Goal: Use online tool/utility: Utilize a website feature to perform a specific function

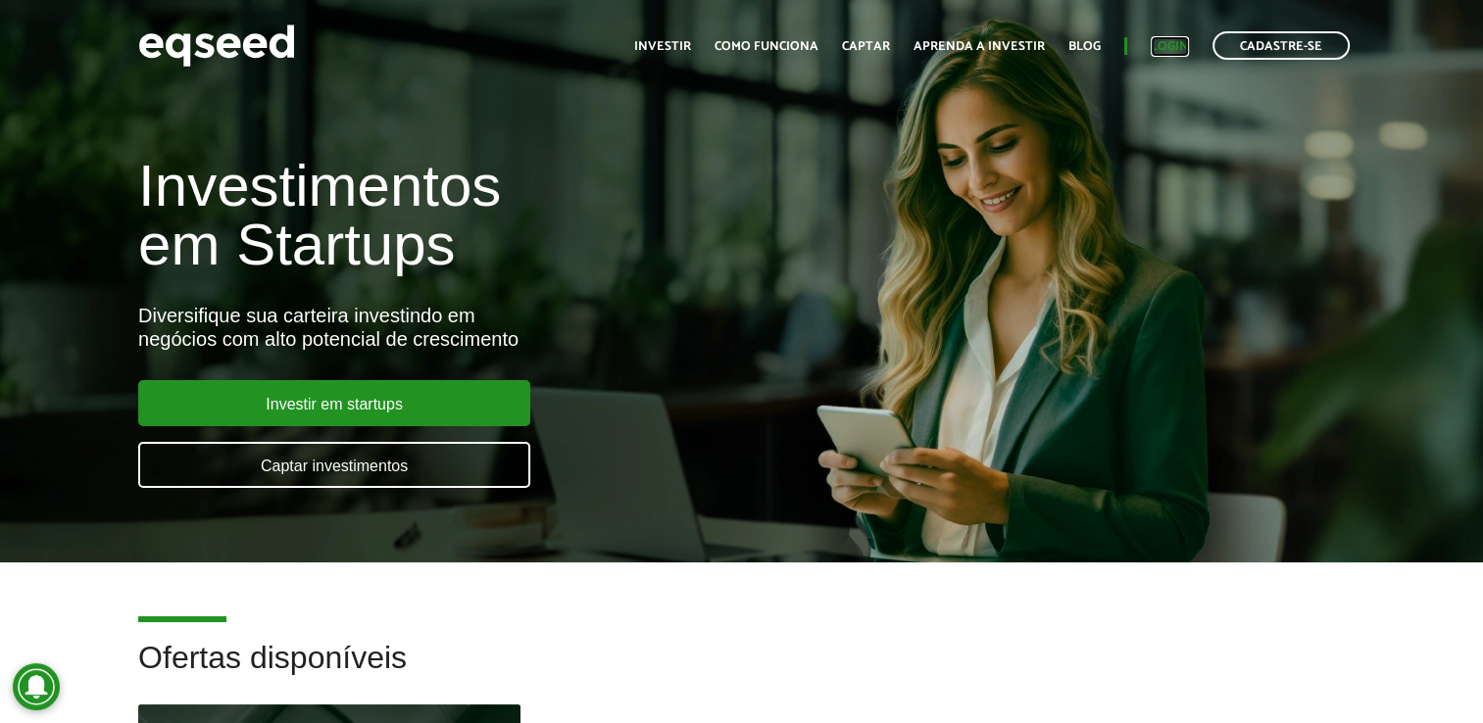
click at [1164, 49] on link "Login" at bounding box center [1169, 46] width 38 height 13
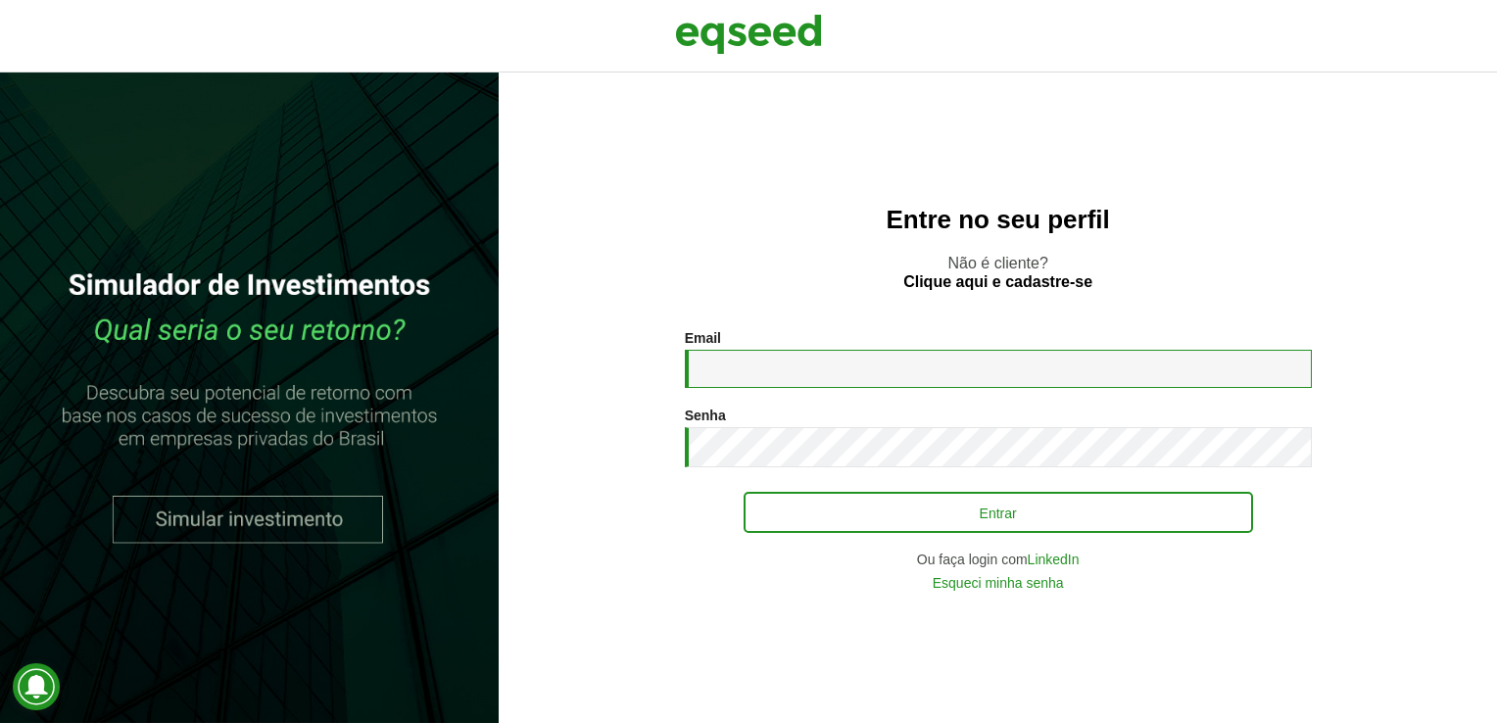
type input "**********"
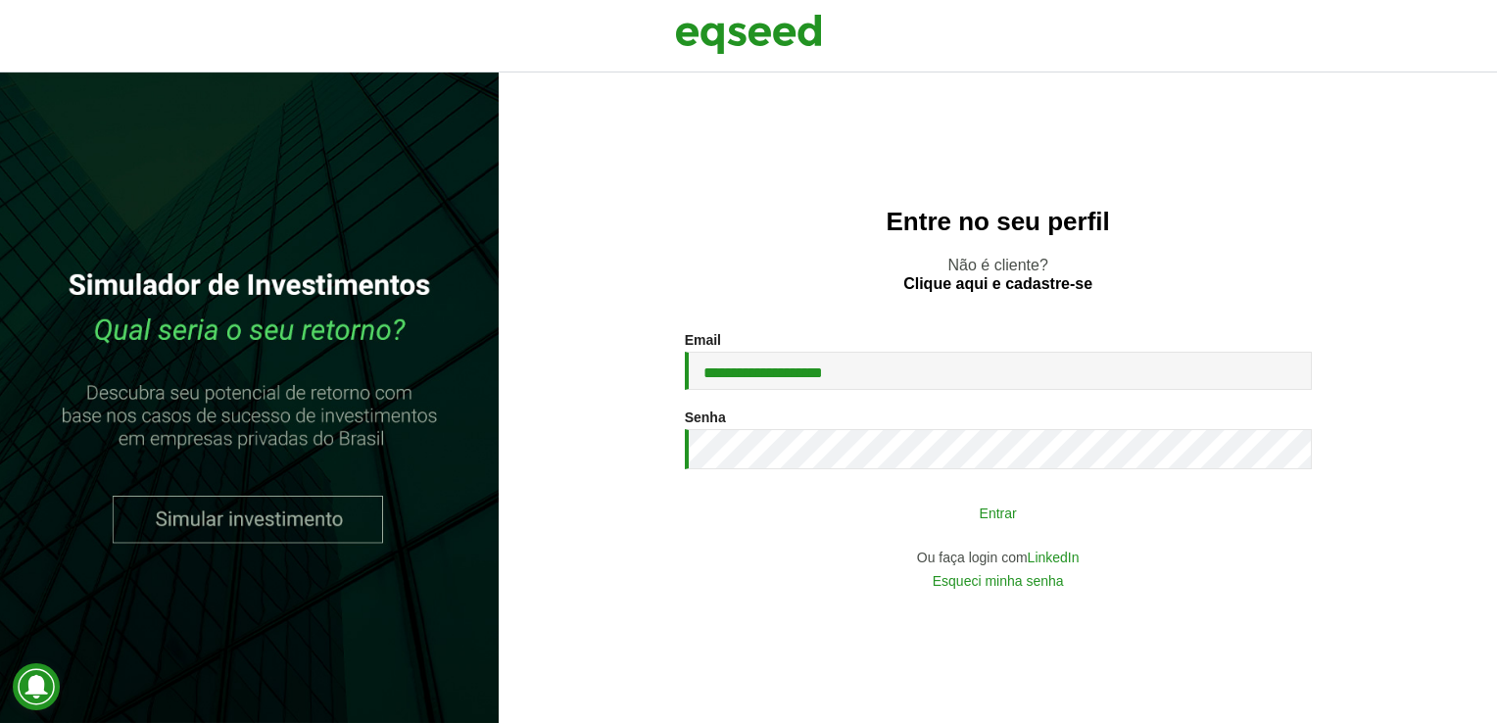
click at [944, 513] on button "Entrar" at bounding box center [999, 512] width 510 height 37
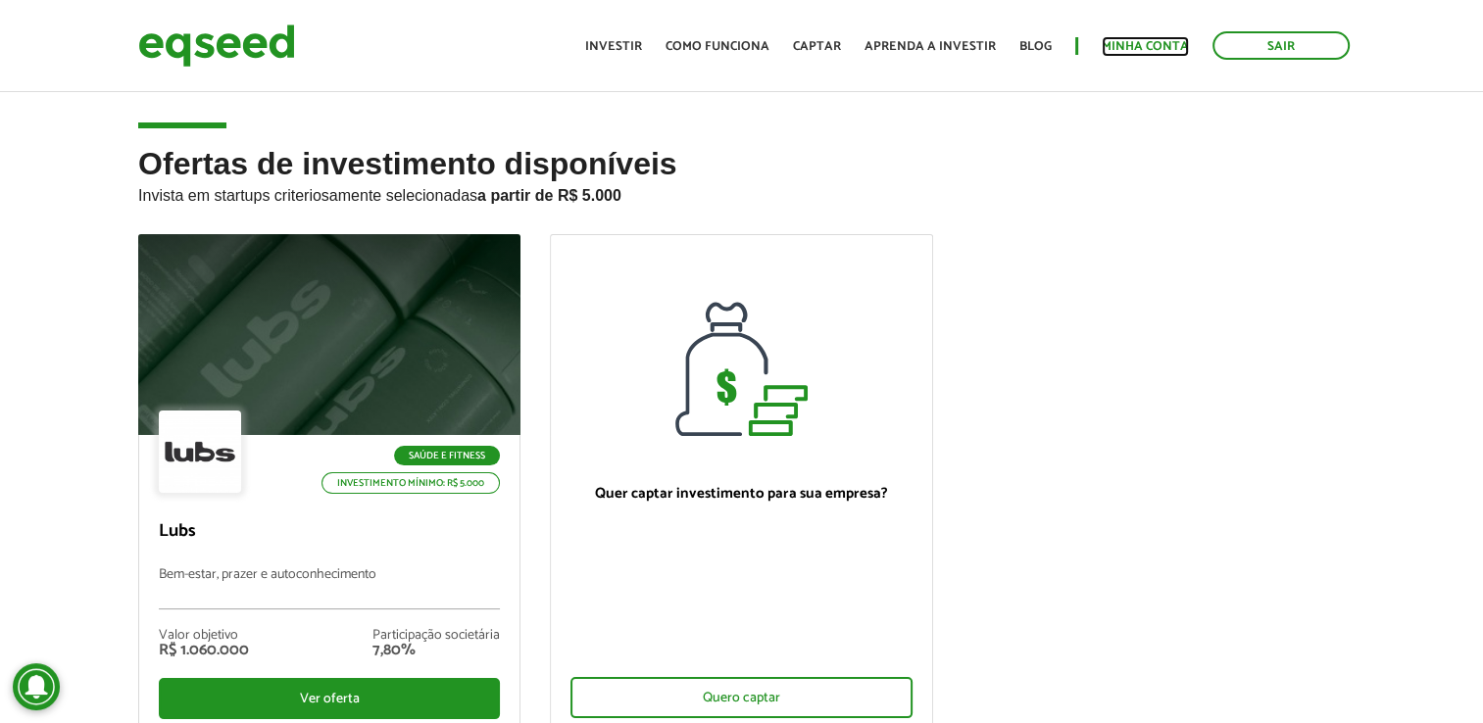
click at [1134, 45] on link "Minha conta" at bounding box center [1144, 46] width 87 height 13
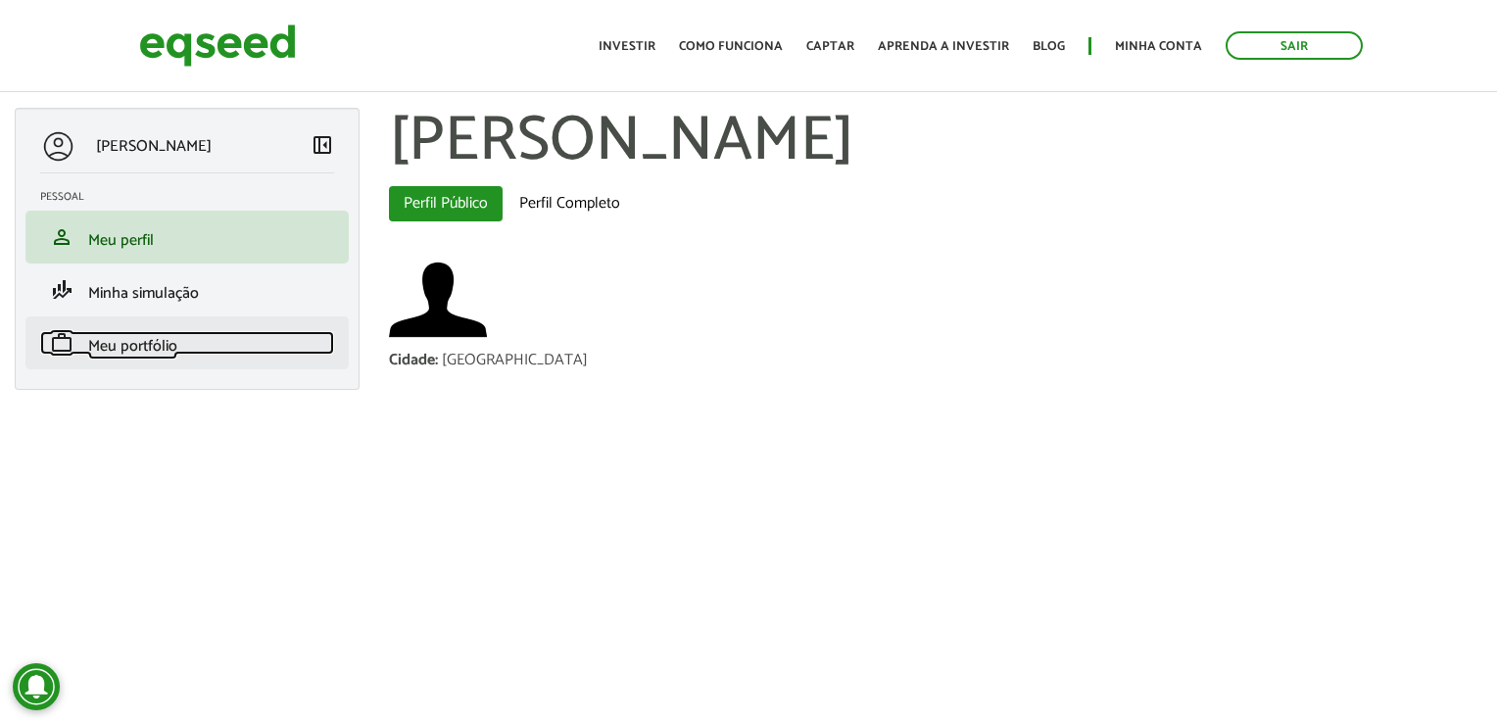
click at [97, 340] on span "Meu portfólio" at bounding box center [132, 346] width 89 height 26
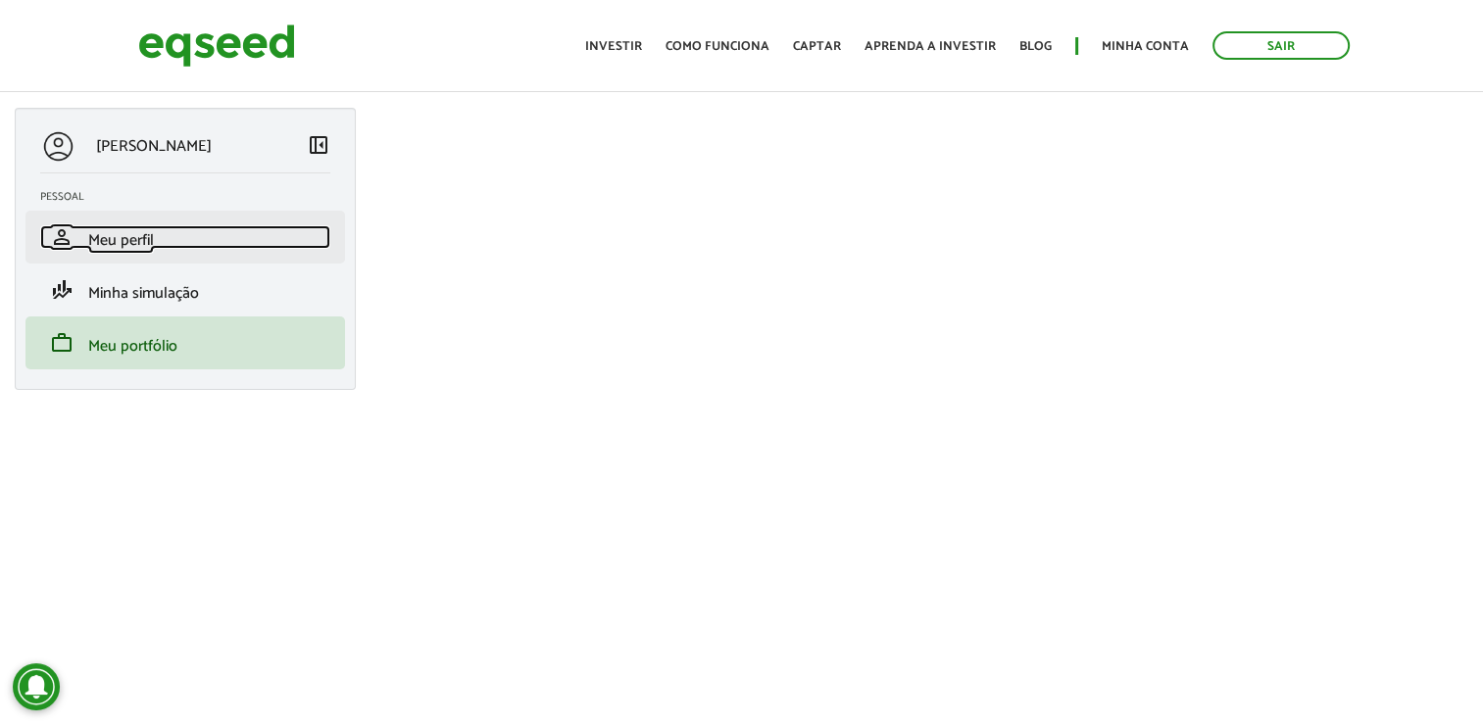
click at [93, 225] on link "person Meu perfil" at bounding box center [185, 237] width 290 height 24
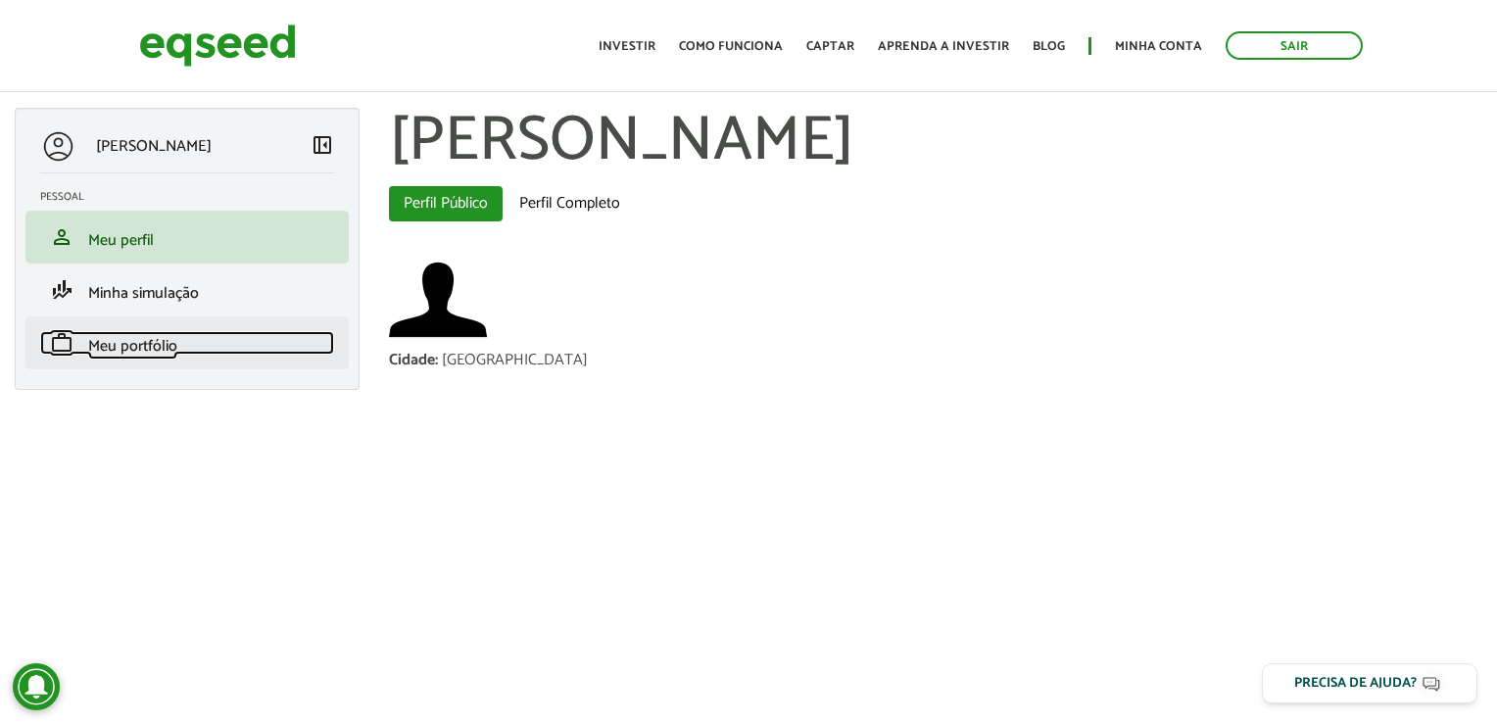
click at [160, 334] on span "Meu portfólio" at bounding box center [132, 346] width 89 height 26
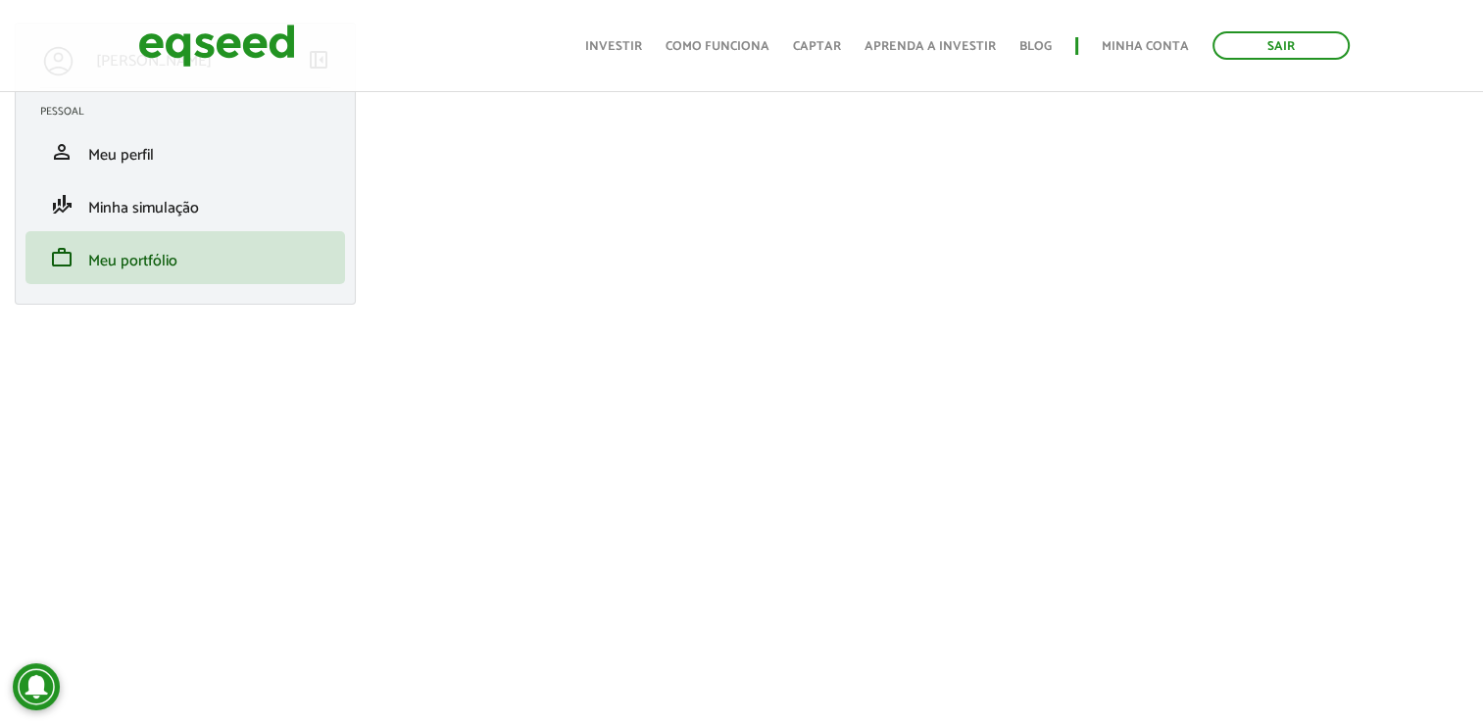
scroll to position [114, 0]
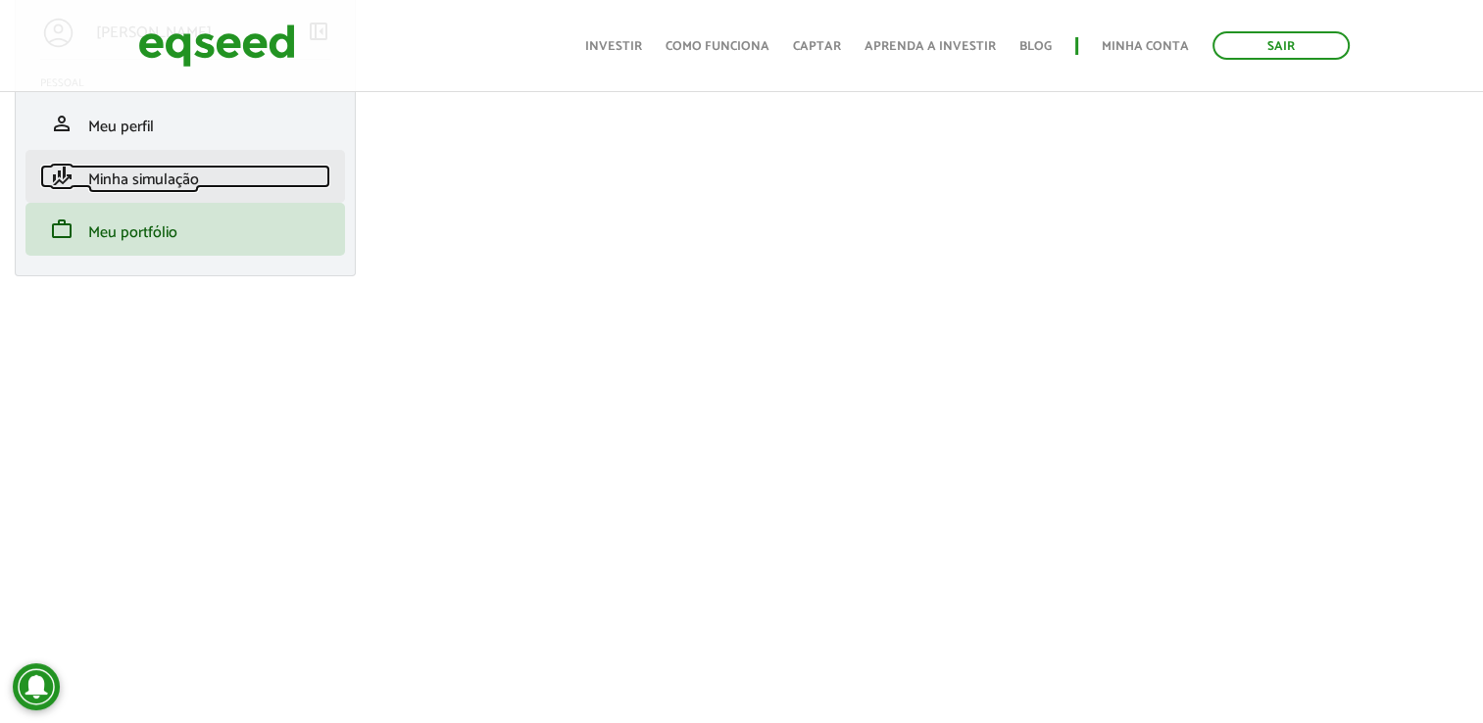
click at [294, 171] on link "finance_mode Minha simulação" at bounding box center [185, 177] width 290 height 24
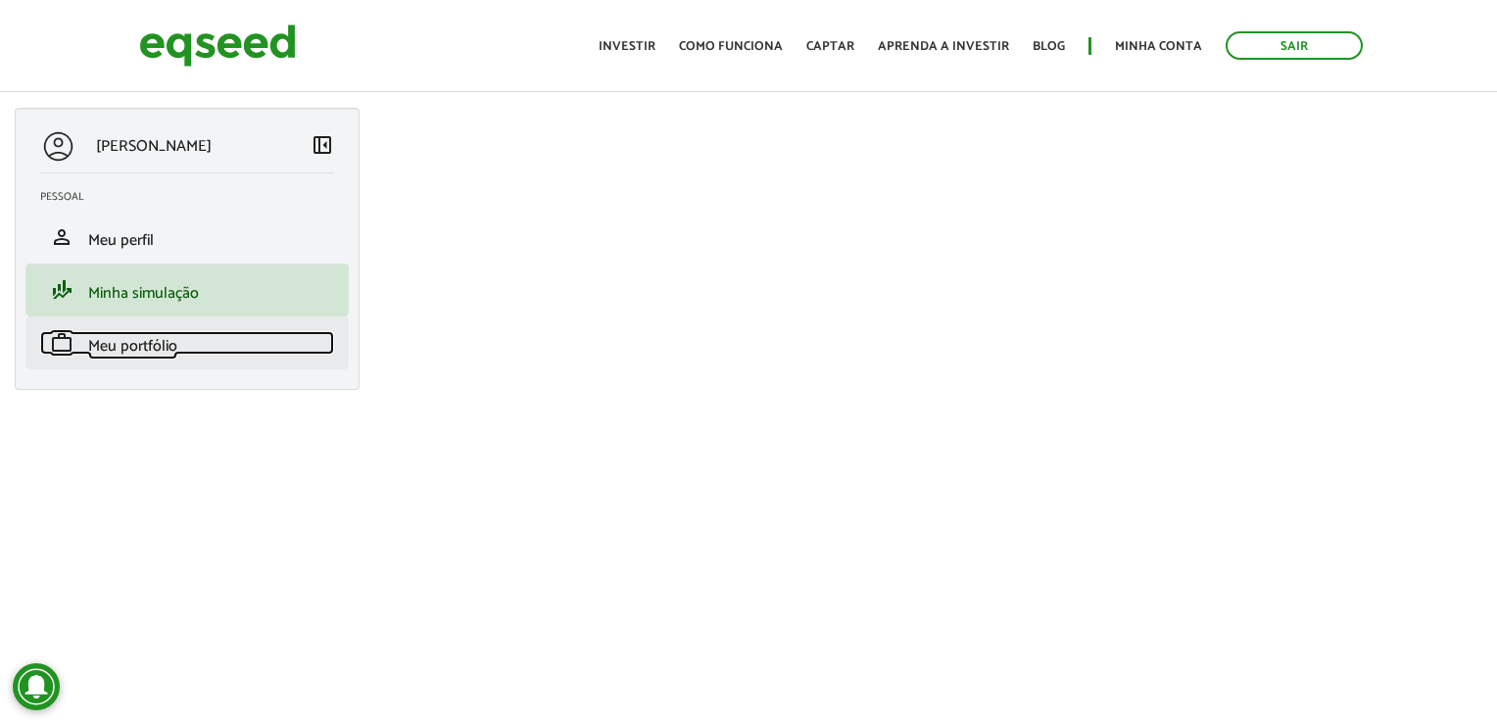
click at [161, 336] on span "Meu portfólio" at bounding box center [132, 346] width 89 height 26
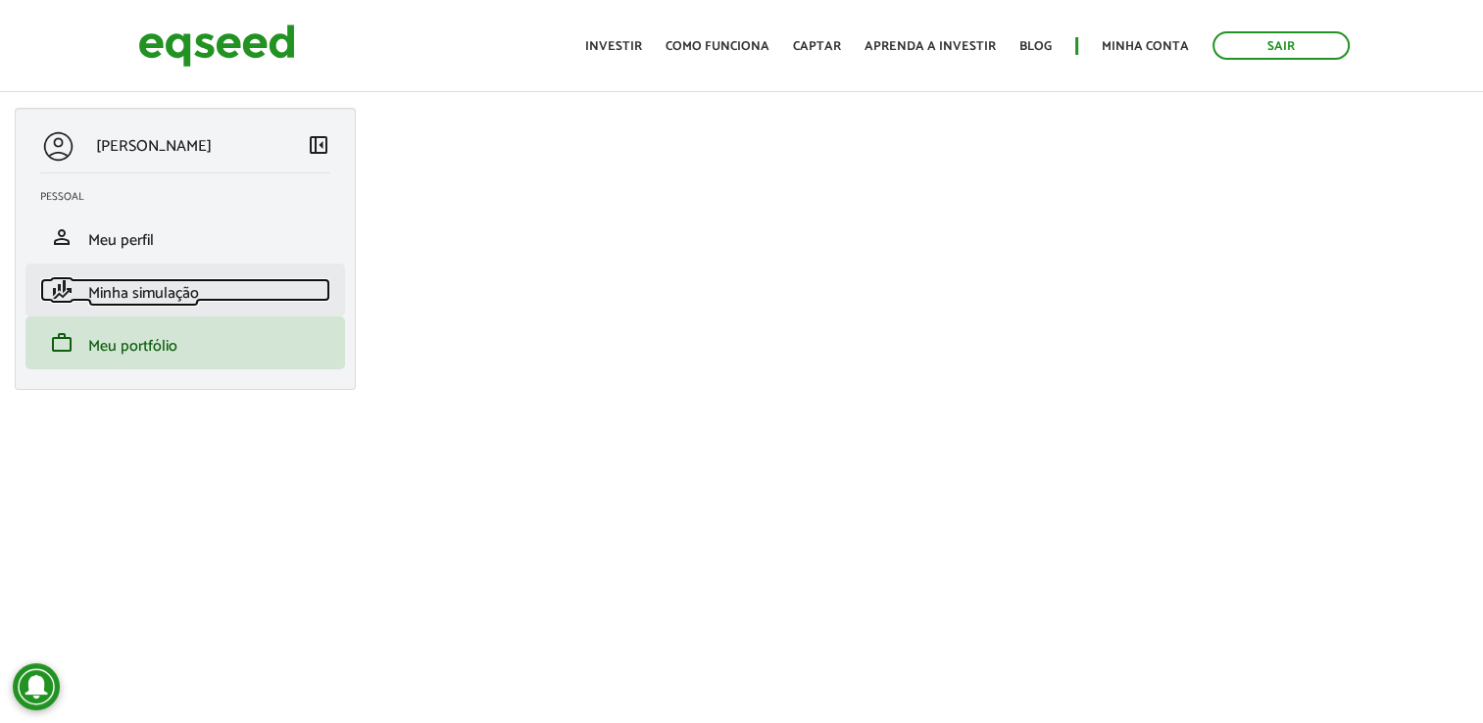
click at [248, 286] on link "finance_mode Minha simulação" at bounding box center [185, 290] width 290 height 24
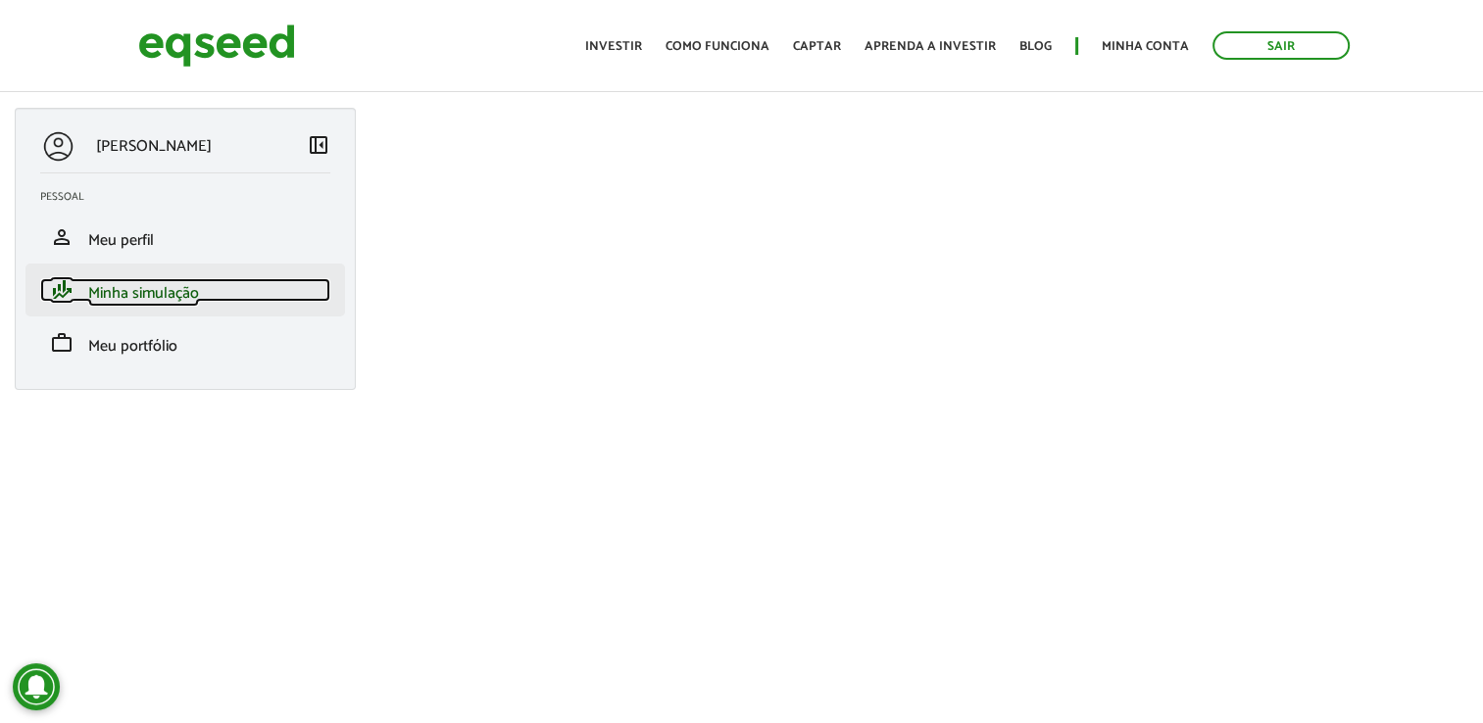
click at [176, 288] on span "Minha simulação" at bounding box center [143, 293] width 111 height 26
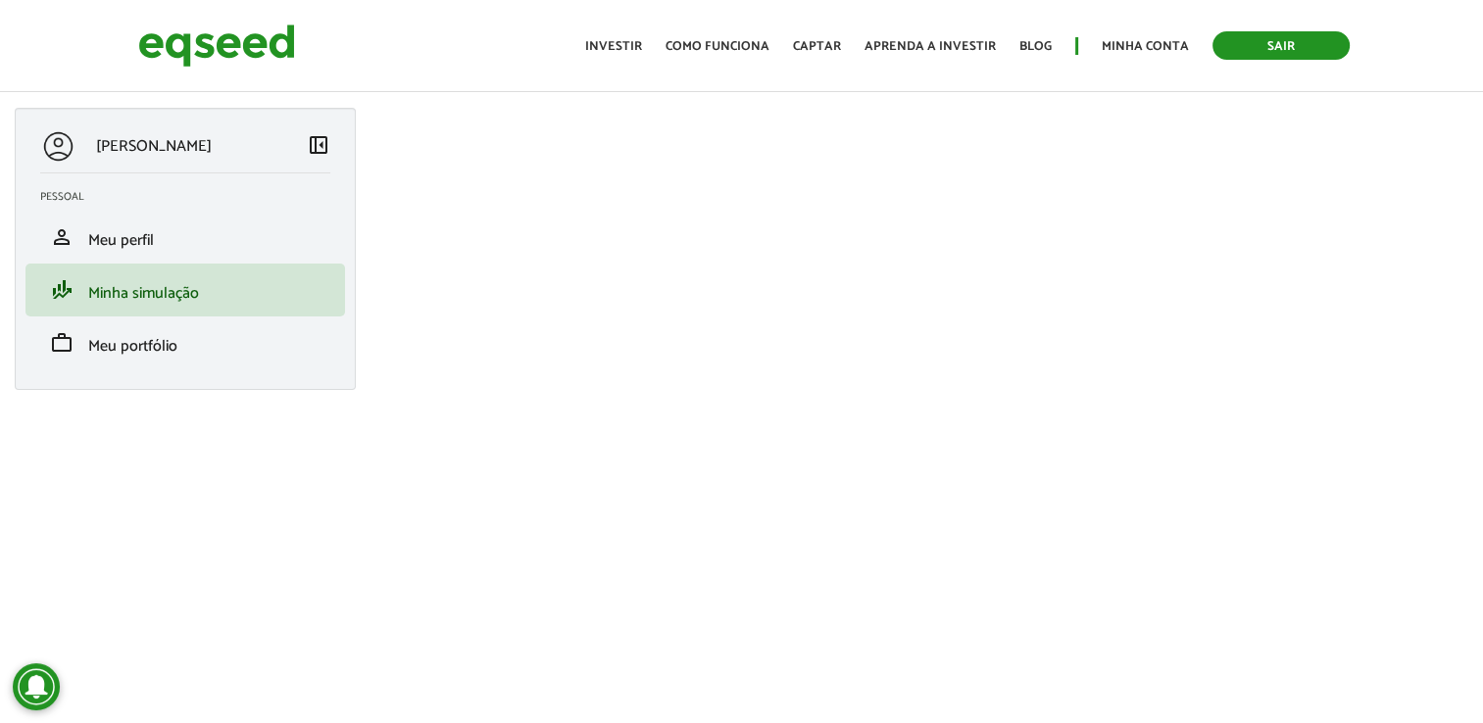
click at [1280, 44] on link "Sair" at bounding box center [1280, 45] width 137 height 28
